Goal: Navigation & Orientation: Understand site structure

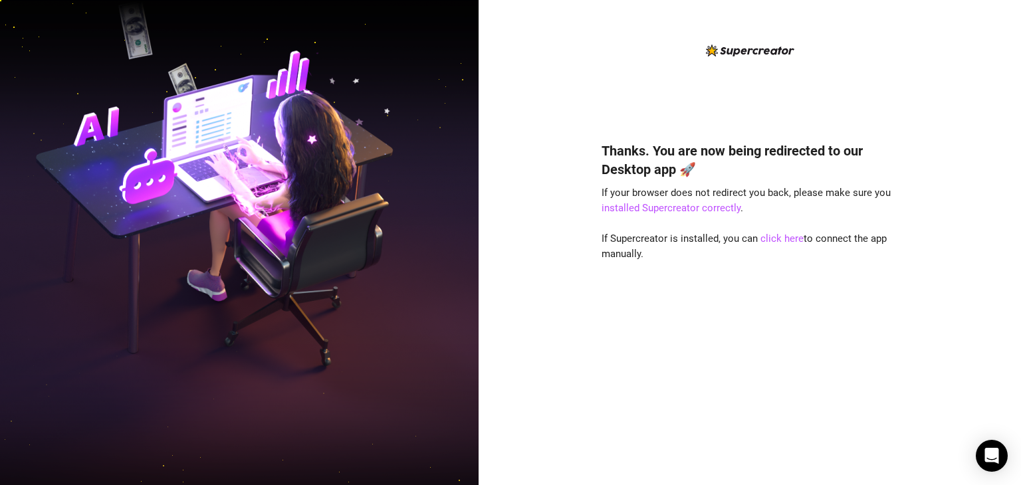
click at [682, 307] on div "Thanks. You are now being redirected to our Desktop app 🚀 If your browser does …" at bounding box center [750, 294] width 297 height 340
click at [690, 211] on link "installed Supercreator correctly" at bounding box center [671, 208] width 139 height 12
drag, startPoint x: 982, startPoint y: 0, endPoint x: 606, endPoint y: 99, distance: 389.2
click at [606, 99] on div "Thanks. You are now being redirected to our Desktop app 🚀 If your browser does …" at bounding box center [750, 254] width 297 height 422
click at [773, 240] on link "click here" at bounding box center [782, 239] width 43 height 12
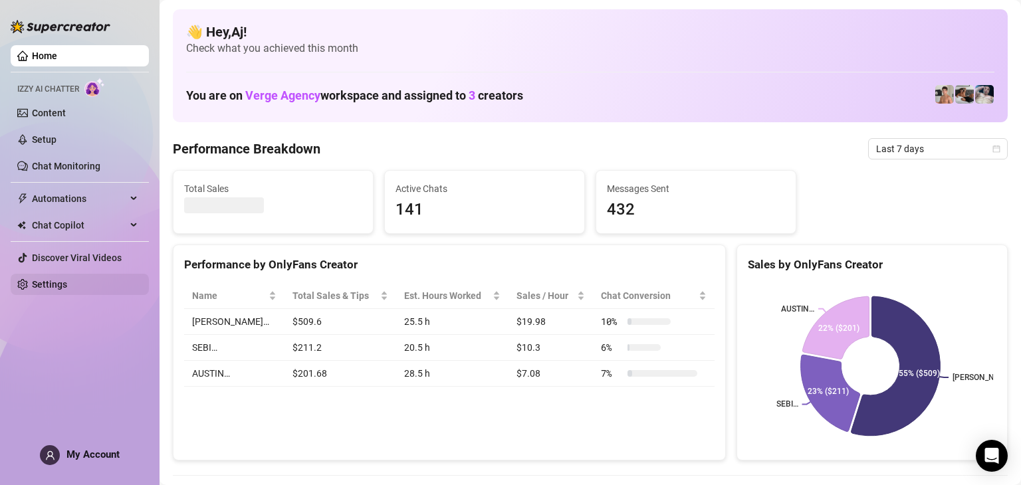
click at [59, 283] on link "Settings" at bounding box center [49, 284] width 35 height 11
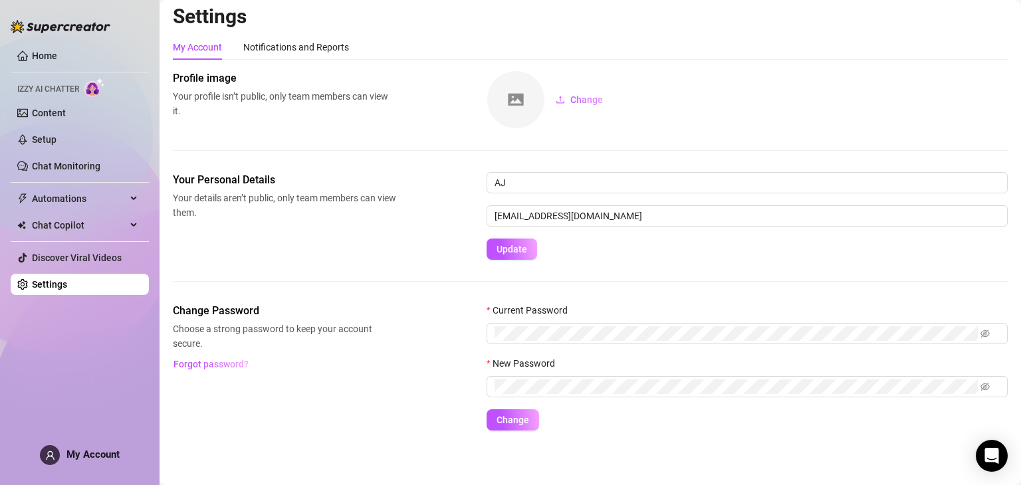
scroll to position [7, 0]
click at [988, 332] on icon "eye-invisible" at bounding box center [985, 332] width 9 height 9
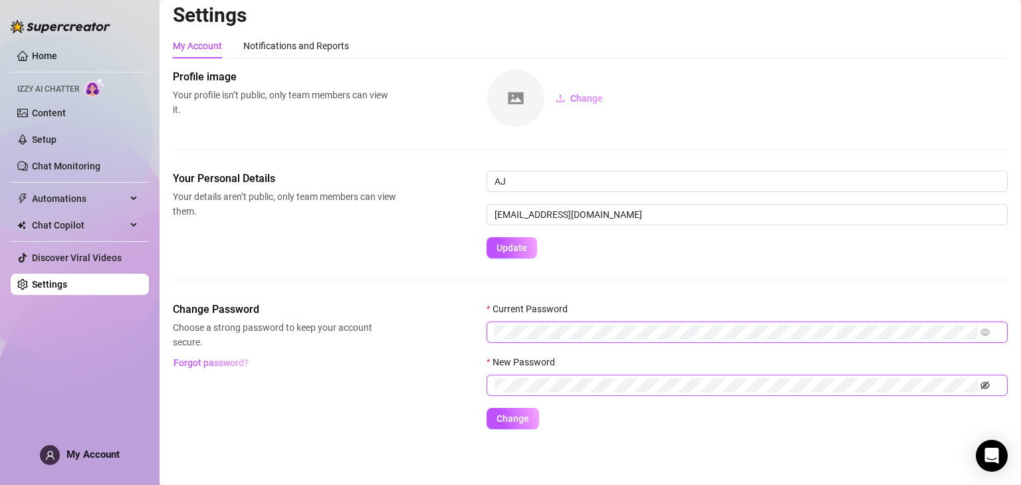
click at [986, 389] on icon "eye-invisible" at bounding box center [985, 385] width 9 height 9
click at [797, 438] on div "Settings My Account Notifications and Reports Profile image Your profile isn’t …" at bounding box center [590, 224] width 835 height 443
click at [67, 285] on link "Settings" at bounding box center [49, 284] width 35 height 11
click at [294, 45] on div "Notifications and Reports" at bounding box center [296, 46] width 106 height 15
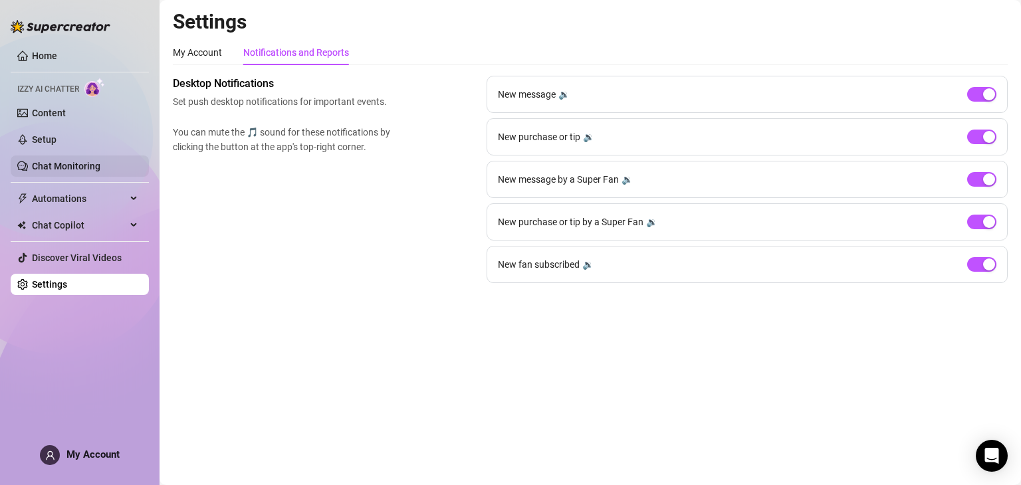
click at [76, 170] on link "Chat Monitoring" at bounding box center [66, 166] width 68 height 11
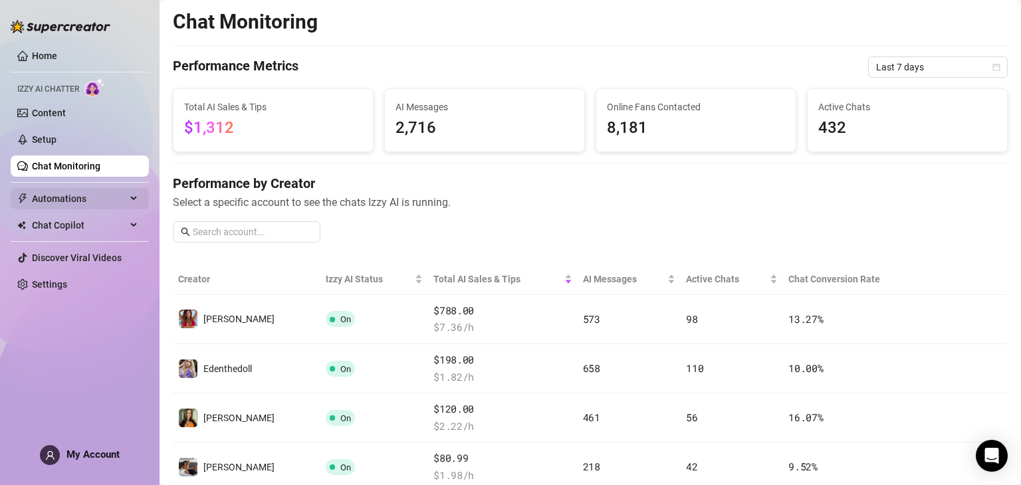
click at [56, 197] on span "Automations" at bounding box center [79, 198] width 94 height 21
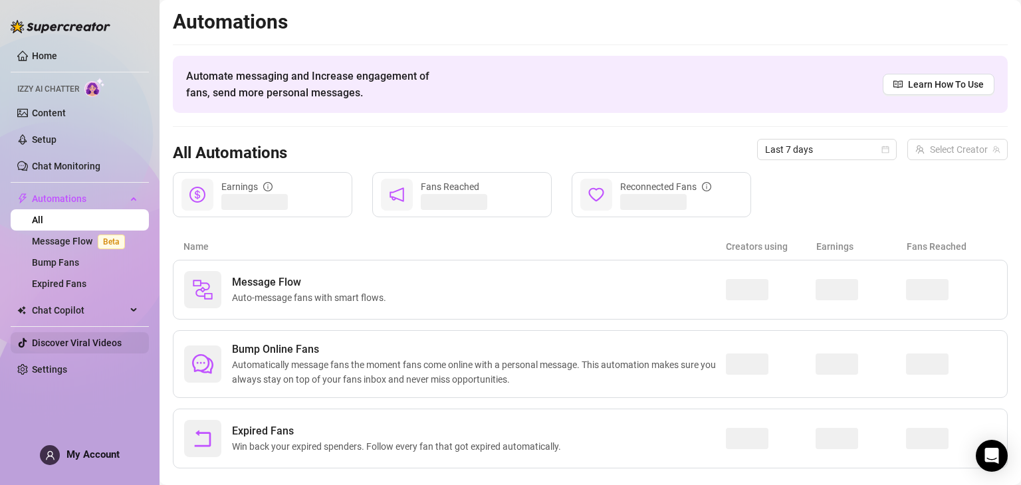
click at [100, 344] on link "Discover Viral Videos" at bounding box center [77, 343] width 90 height 11
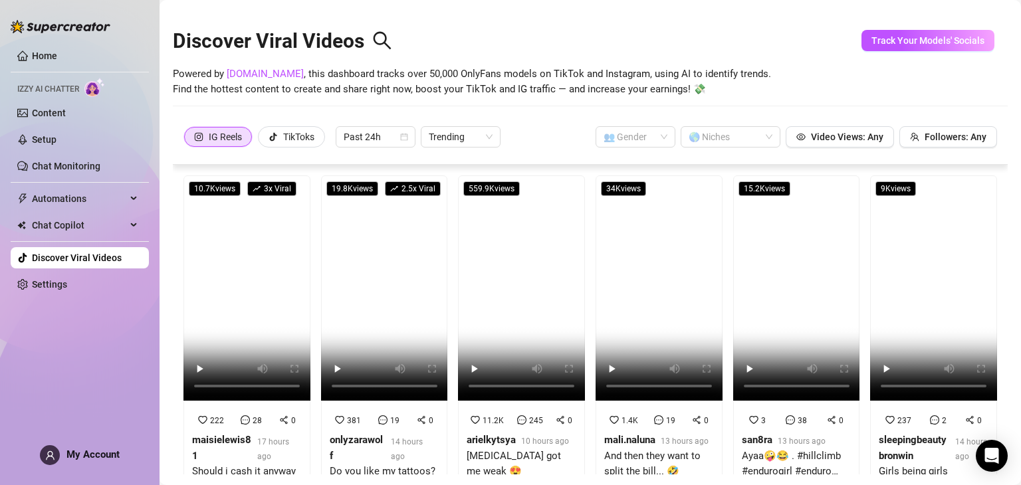
drag, startPoint x: 41, startPoint y: 59, endPoint x: 95, endPoint y: 67, distance: 54.6
click at [41, 59] on link "Home" at bounding box center [44, 56] width 25 height 11
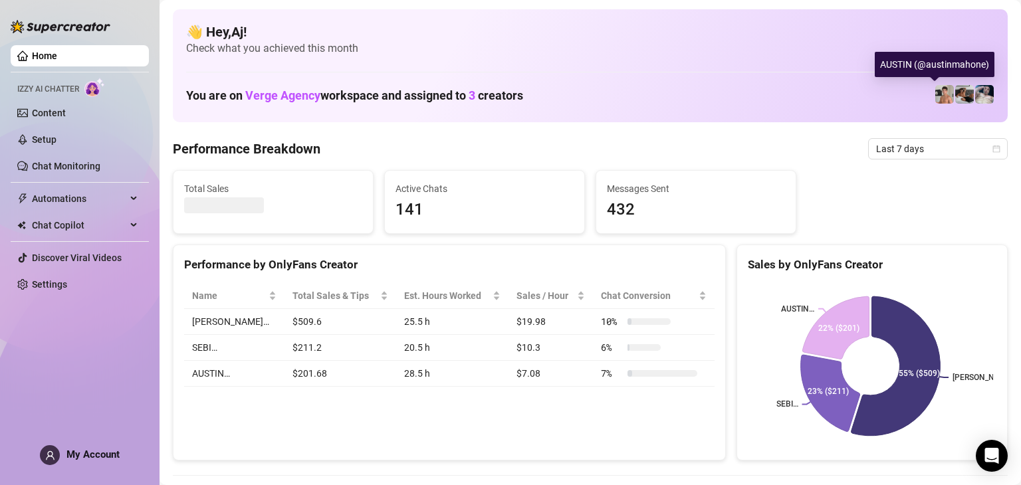
click at [936, 99] on img at bounding box center [945, 94] width 19 height 19
click at [958, 92] on img at bounding box center [965, 94] width 19 height 19
click at [976, 92] on img at bounding box center [985, 94] width 19 height 19
click at [978, 94] on img at bounding box center [985, 94] width 19 height 19
click at [956, 94] on img at bounding box center [965, 94] width 19 height 19
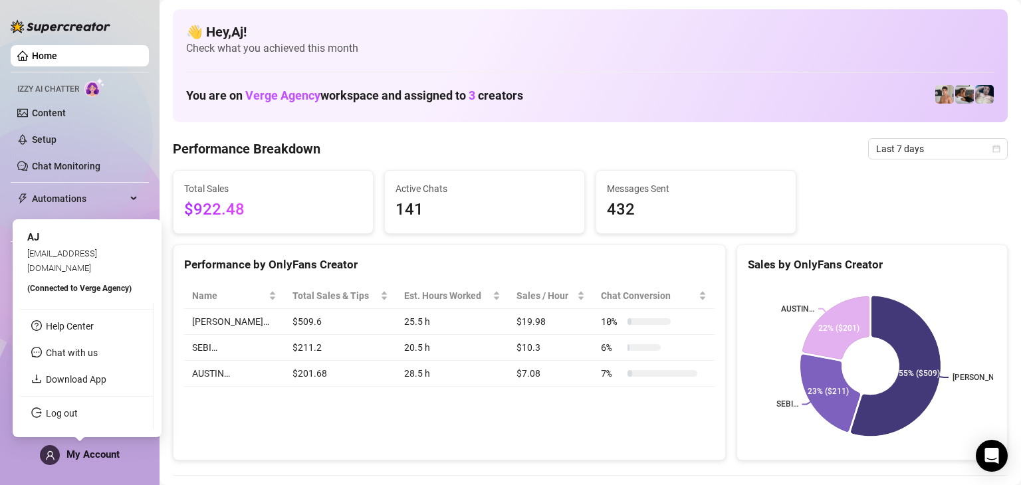
click at [44, 456] on span at bounding box center [50, 456] width 20 height 20
